Goal: Task Accomplishment & Management: Manage account settings

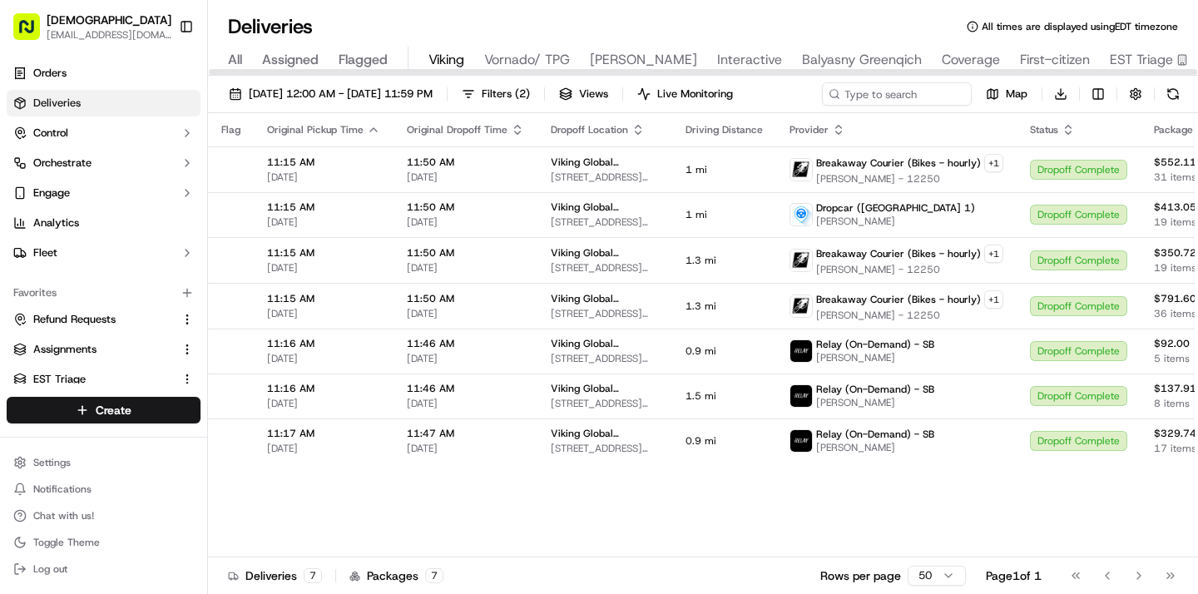
scroll to position [190, 0]
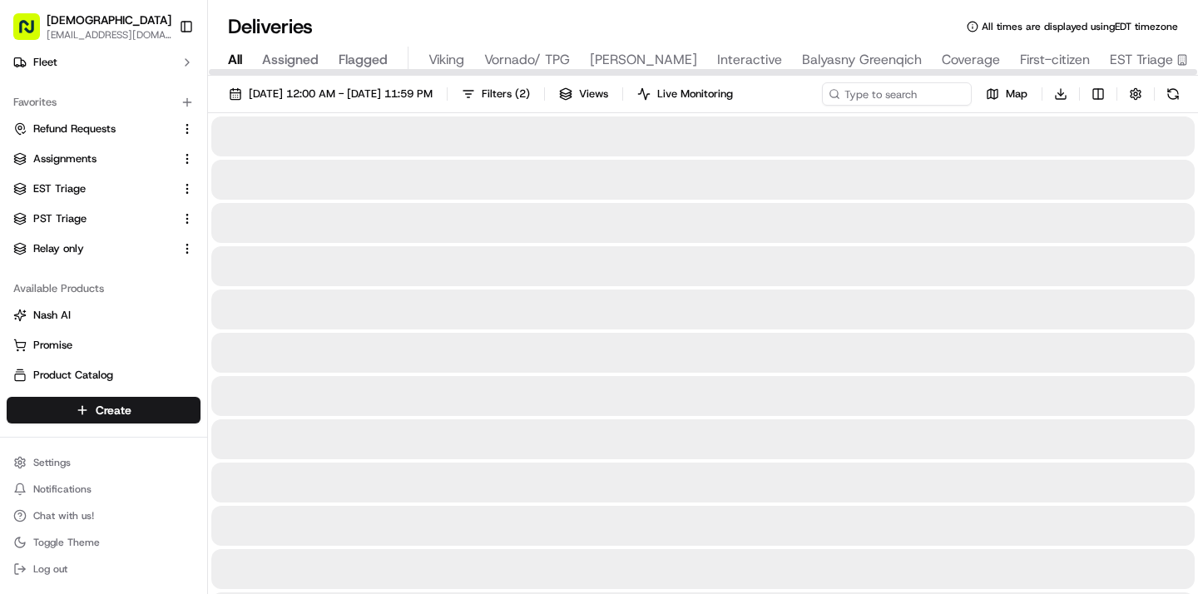
click at [234, 55] on span "All" at bounding box center [235, 60] width 14 height 20
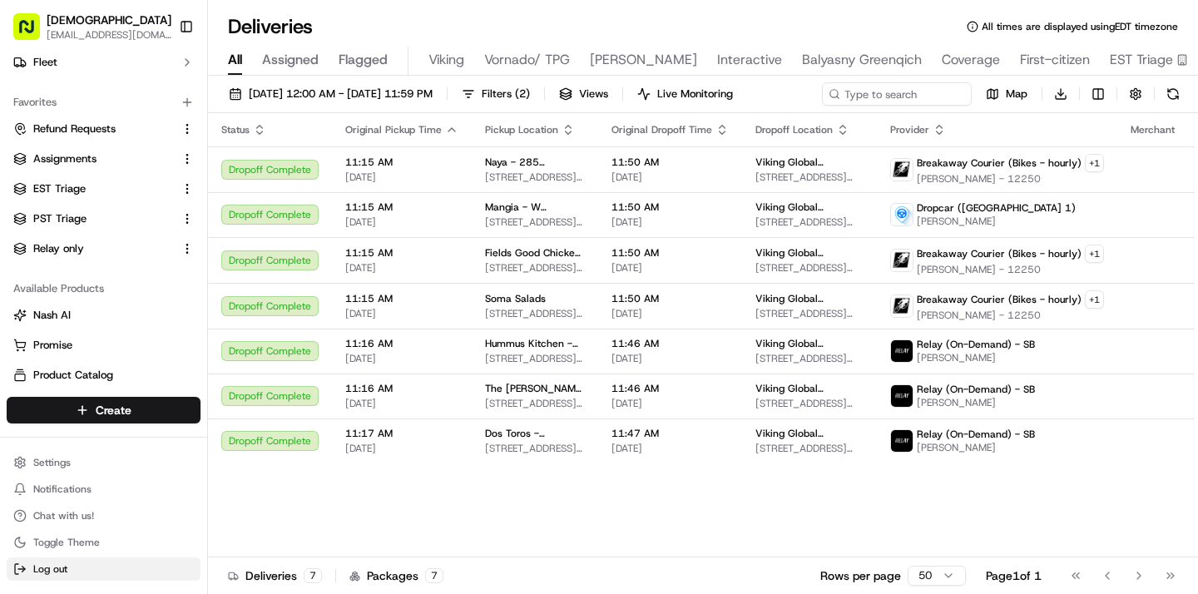
click at [53, 565] on span "Log out" at bounding box center [50, 568] width 34 height 13
